Goal: Task Accomplishment & Management: Complete application form

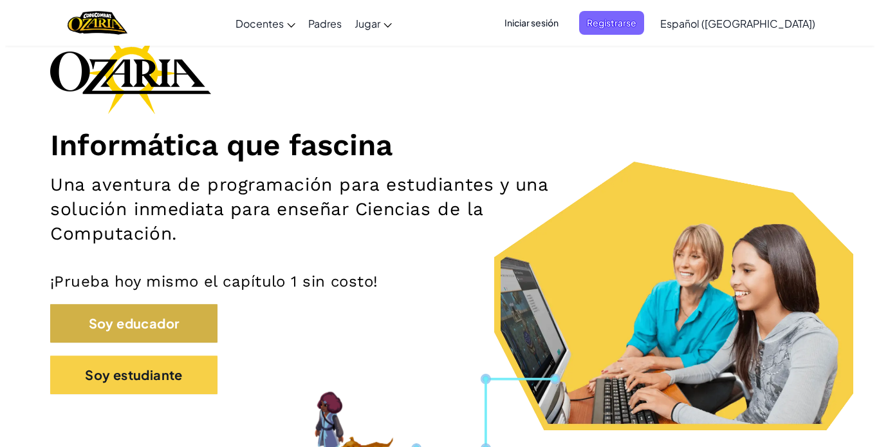
scroll to position [102, 0]
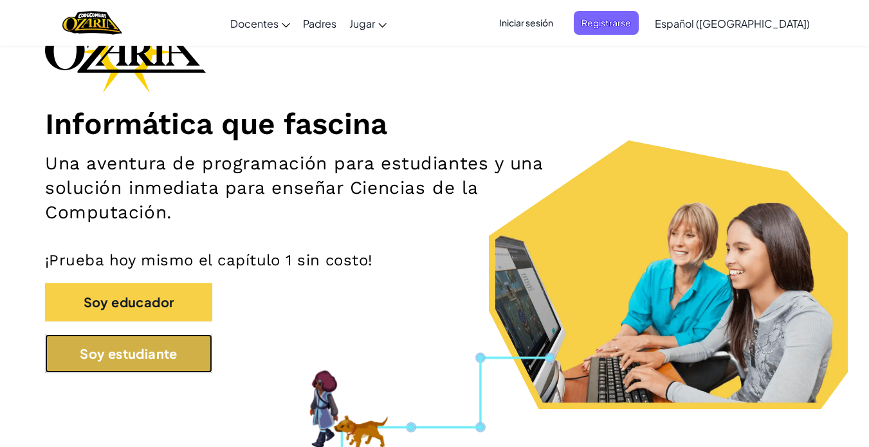
click at [138, 355] on button "Soy estudiante" at bounding box center [128, 353] width 167 height 39
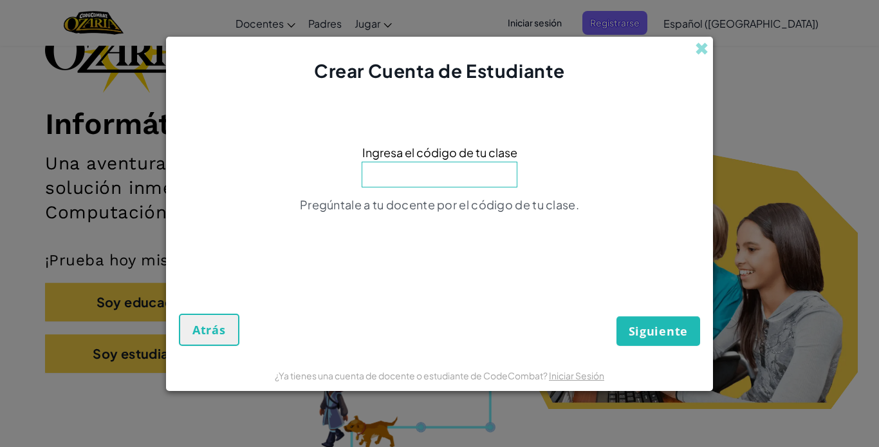
click at [709, 48] on div "Crear Cuenta de Estudiante" at bounding box center [439, 60] width 547 height 47
click at [699, 44] on span at bounding box center [702, 49] width 14 height 14
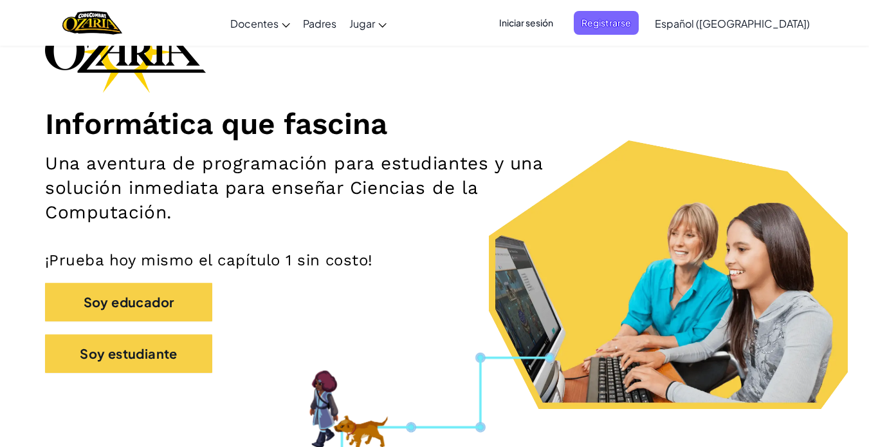
click at [560, 26] on span "Iniciar sesión" at bounding box center [527, 23] width 70 height 24
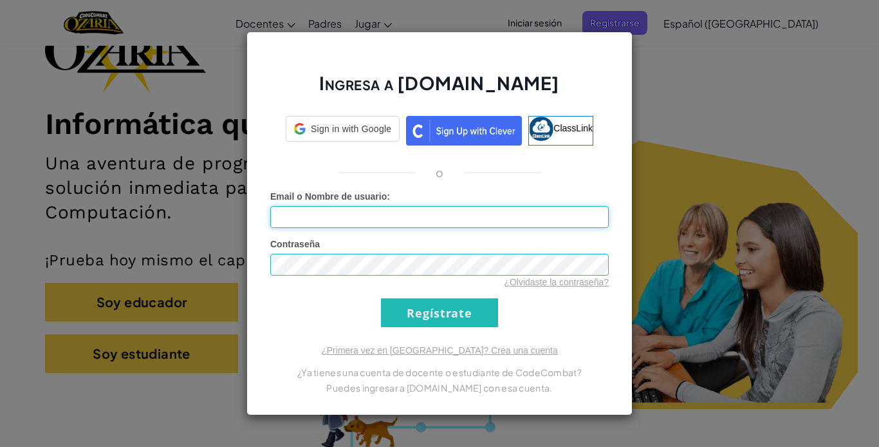
type input "[EMAIL_ADDRESS][DOMAIN_NAME]"
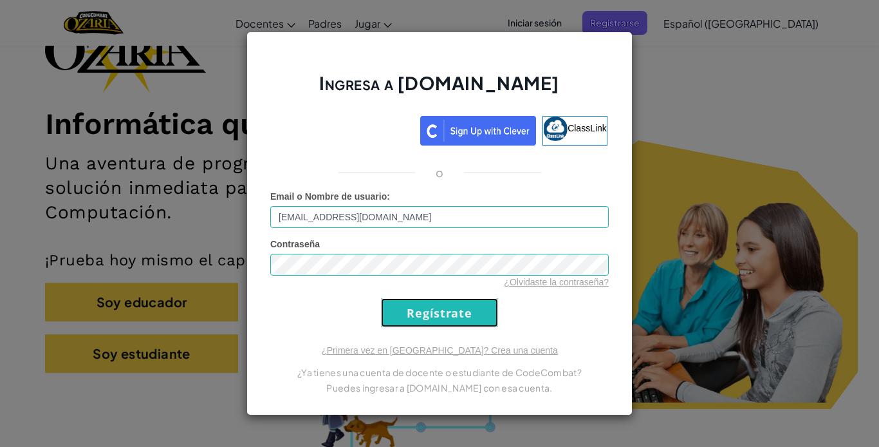
click at [428, 322] on input "Regístrate" at bounding box center [439, 312] width 117 height 29
